Goal: Check status: Check status

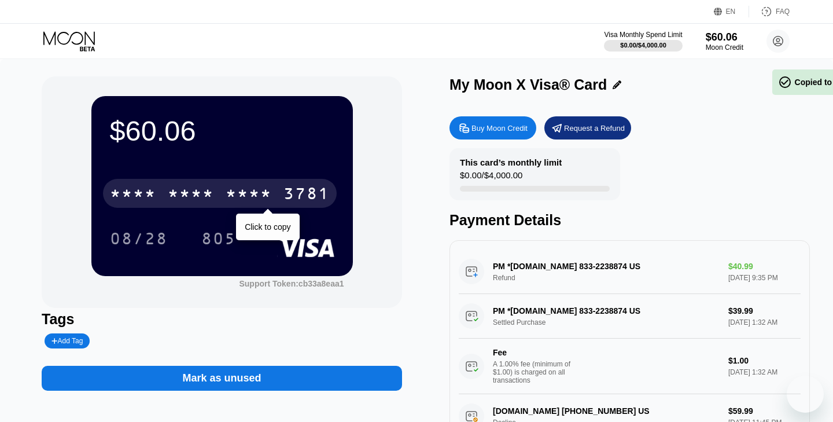
click at [164, 192] on div "* * * * * * * * * * * * 3781" at bounding box center [220, 193] width 234 height 29
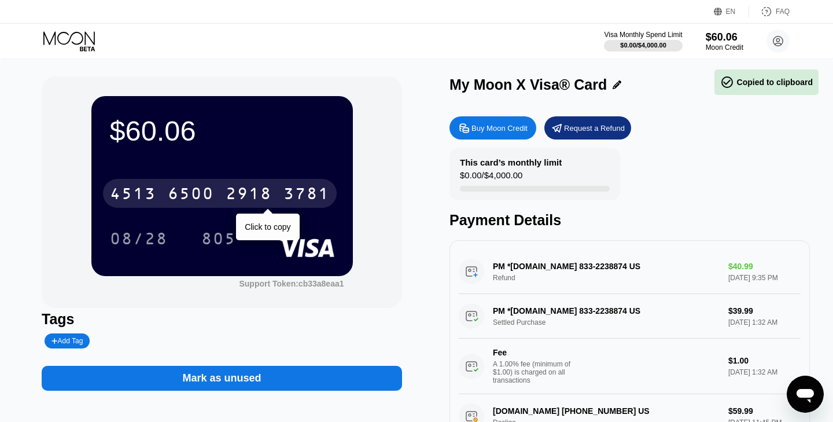
click at [164, 192] on div "[CREDIT_CARD_NUMBER]" at bounding box center [220, 193] width 234 height 29
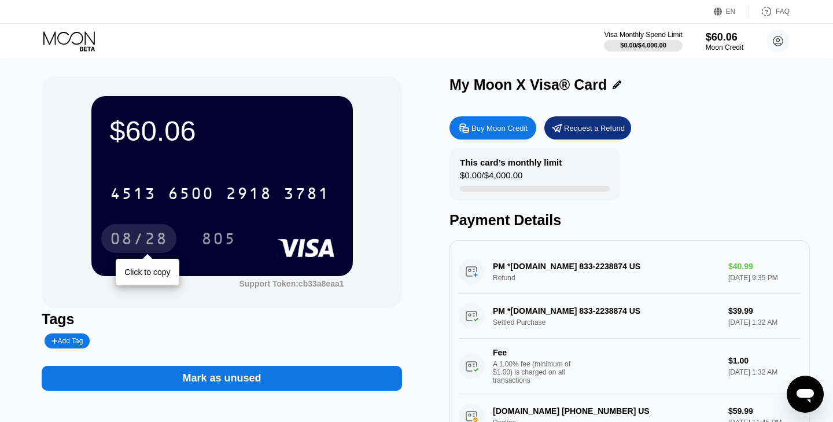
click at [145, 240] on div "08/28" at bounding box center [139, 240] width 58 height 19
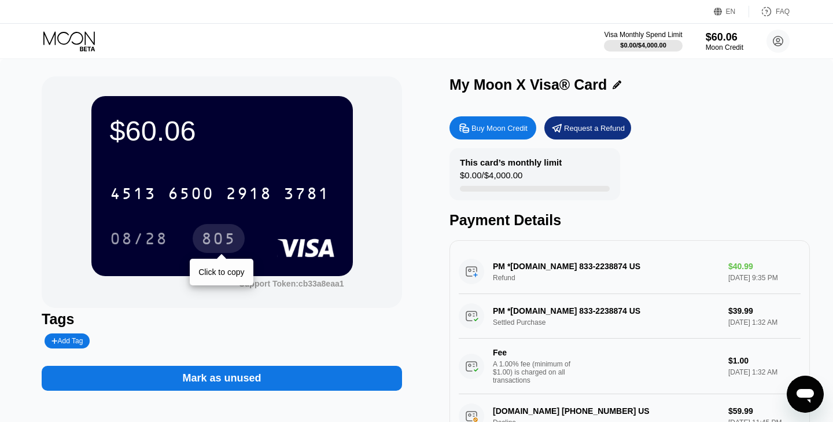
click at [207, 238] on div "805" at bounding box center [218, 240] width 35 height 19
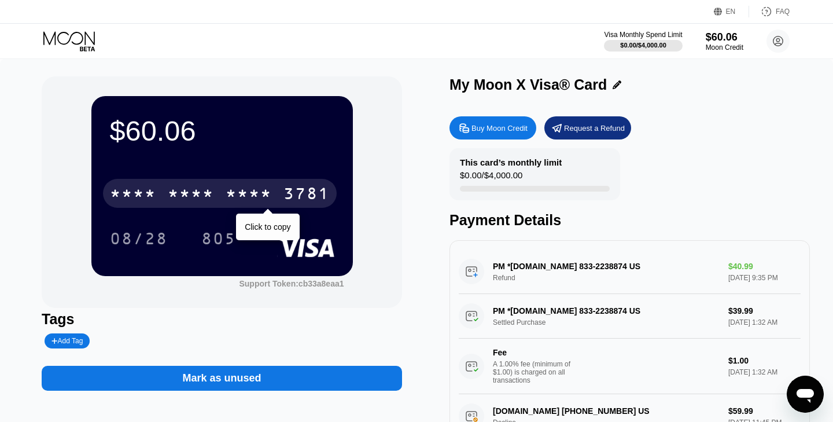
click at [220, 190] on div "* * * * * * * * * * * * 3781" at bounding box center [220, 193] width 234 height 29
click at [220, 190] on div "[CREDIT_CARD_NUMBER]" at bounding box center [220, 193] width 234 height 29
click at [220, 190] on div "* * * * * * * * * * * * 3781" at bounding box center [220, 193] width 234 height 29
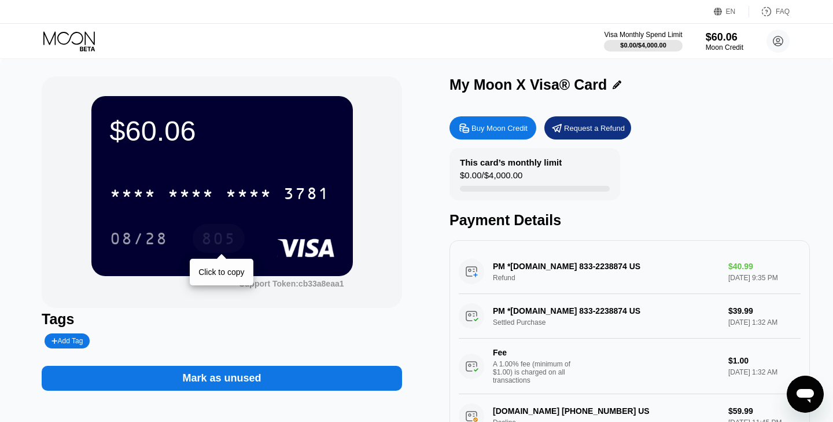
click at [220, 241] on div "805" at bounding box center [218, 240] width 35 height 19
